Goal: Find specific page/section: Find specific page/section

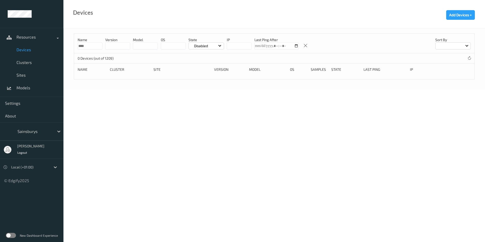
click at [90, 46] on input "****" at bounding box center [90, 45] width 25 height 7
drag, startPoint x: 94, startPoint y: 46, endPoint x: 67, endPoint y: 48, distance: 26.7
click at [67, 48] on div "Name **** version model OS State Disabled IP Last Ping After Sort by 0 Devices …" at bounding box center [274, 58] width 422 height 61
type input "****"
click at [198, 46] on p "Disabled" at bounding box center [201, 45] width 18 height 5
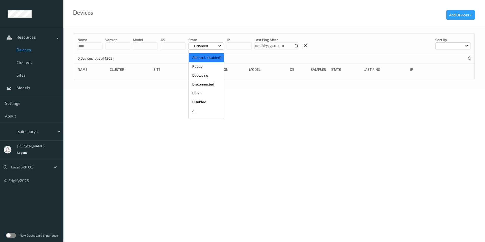
click at [204, 57] on p "All (excl. disabled)" at bounding box center [206, 57] width 35 height 9
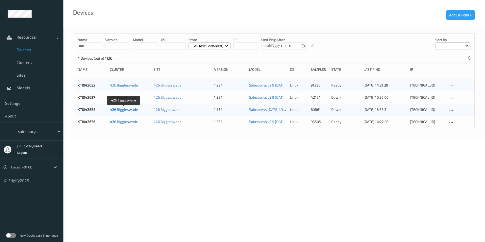
click at [121, 110] on link "426 Biggleswade" at bounding box center [124, 109] width 28 height 4
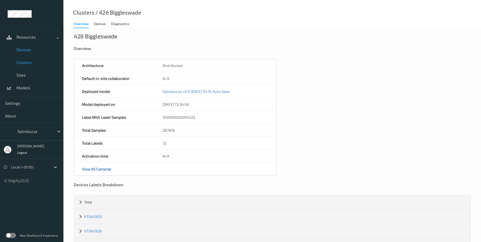
click at [22, 50] on span "Devices" at bounding box center [37, 49] width 42 height 5
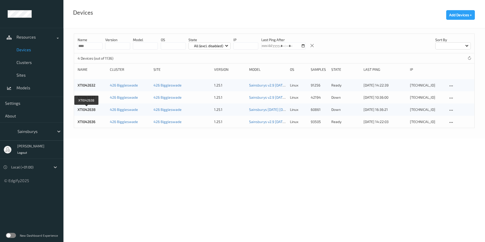
click at [86, 109] on link "XTI042638" at bounding box center [87, 109] width 18 height 4
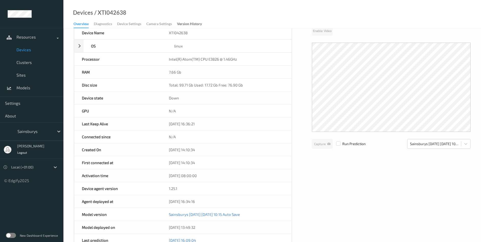
scroll to position [21, 0]
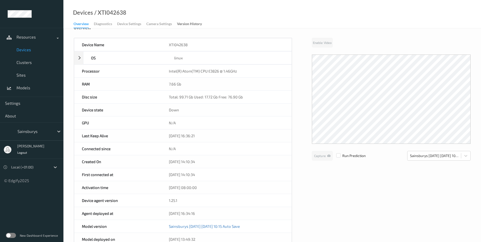
click at [104, 22] on div "Overview Diagnostics Device Settings Camera Settings Version History" at bounding box center [140, 25] width 133 height 8
click at [105, 24] on div "Overview Diagnostics Device Settings Camera Settings Version History" at bounding box center [140, 25] width 133 height 8
drag, startPoint x: 102, startPoint y: 23, endPoint x: 118, endPoint y: 38, distance: 21.2
click at [103, 23] on div "Overview Diagnostics Device Settings Camera Settings Version History" at bounding box center [140, 25] width 133 height 8
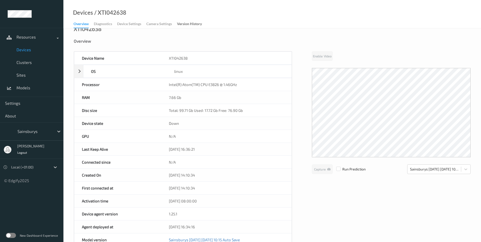
scroll to position [0, 0]
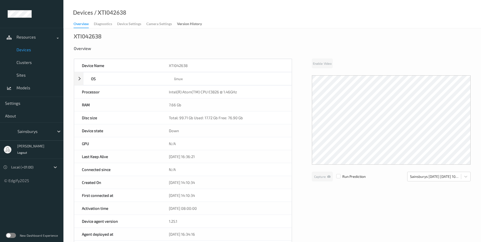
click at [101, 23] on div "Overview Diagnostics Device Settings Camera Settings Version History" at bounding box center [140, 25] width 133 height 8
click at [101, 24] on div "Overview Diagnostics Device Settings Camera Settings Version History" at bounding box center [140, 25] width 133 height 8
click at [23, 50] on span "Devices" at bounding box center [37, 49] width 42 height 5
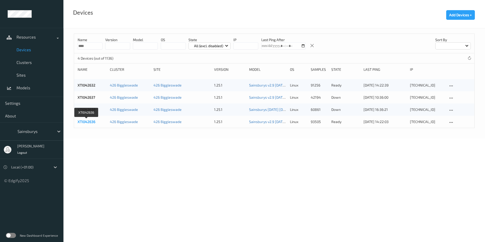
click at [85, 122] on link "XTI042636" at bounding box center [87, 122] width 18 height 4
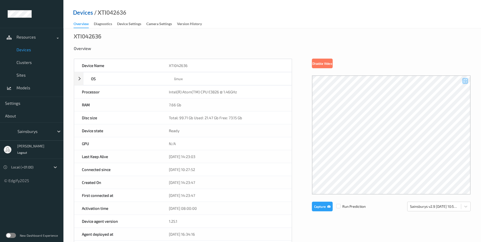
click at [82, 12] on link "Devices" at bounding box center [83, 12] width 20 height 5
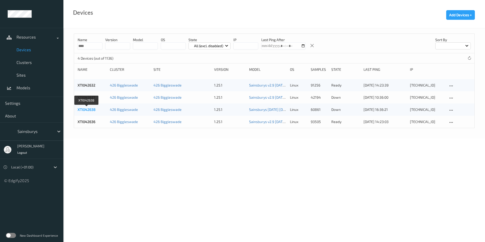
click at [91, 109] on link "XTI042638" at bounding box center [87, 109] width 18 height 4
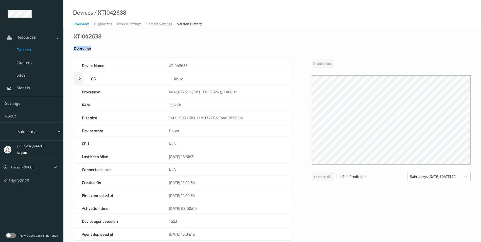
drag, startPoint x: 438, startPoint y: 38, endPoint x: 486, endPoint y: 44, distance: 48.4
click at [481, 44] on html "Resources Devices Clusters Sites Models Settings About Sainsburys [PERSON_NAME]…" at bounding box center [240, 121] width 481 height 242
